Goal: Check status: Check status

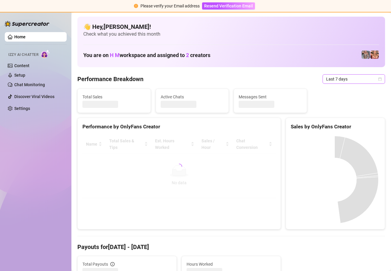
click at [351, 80] on span "Last 7 days" at bounding box center [353, 79] width 55 height 9
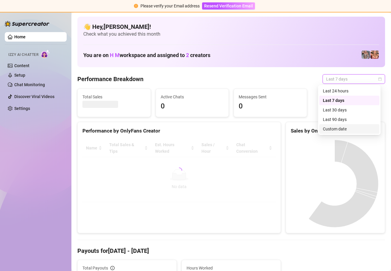
click at [345, 130] on div "Custom date" at bounding box center [349, 129] width 53 height 7
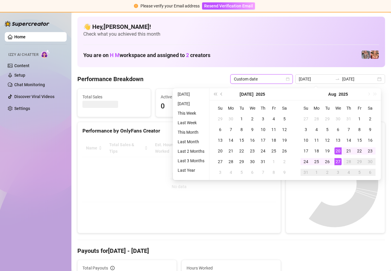
type input "[DATE]"
click at [336, 160] on div "27" at bounding box center [337, 161] width 7 height 7
type input "[DATE]"
